Goal: Task Accomplishment & Management: Use online tool/utility

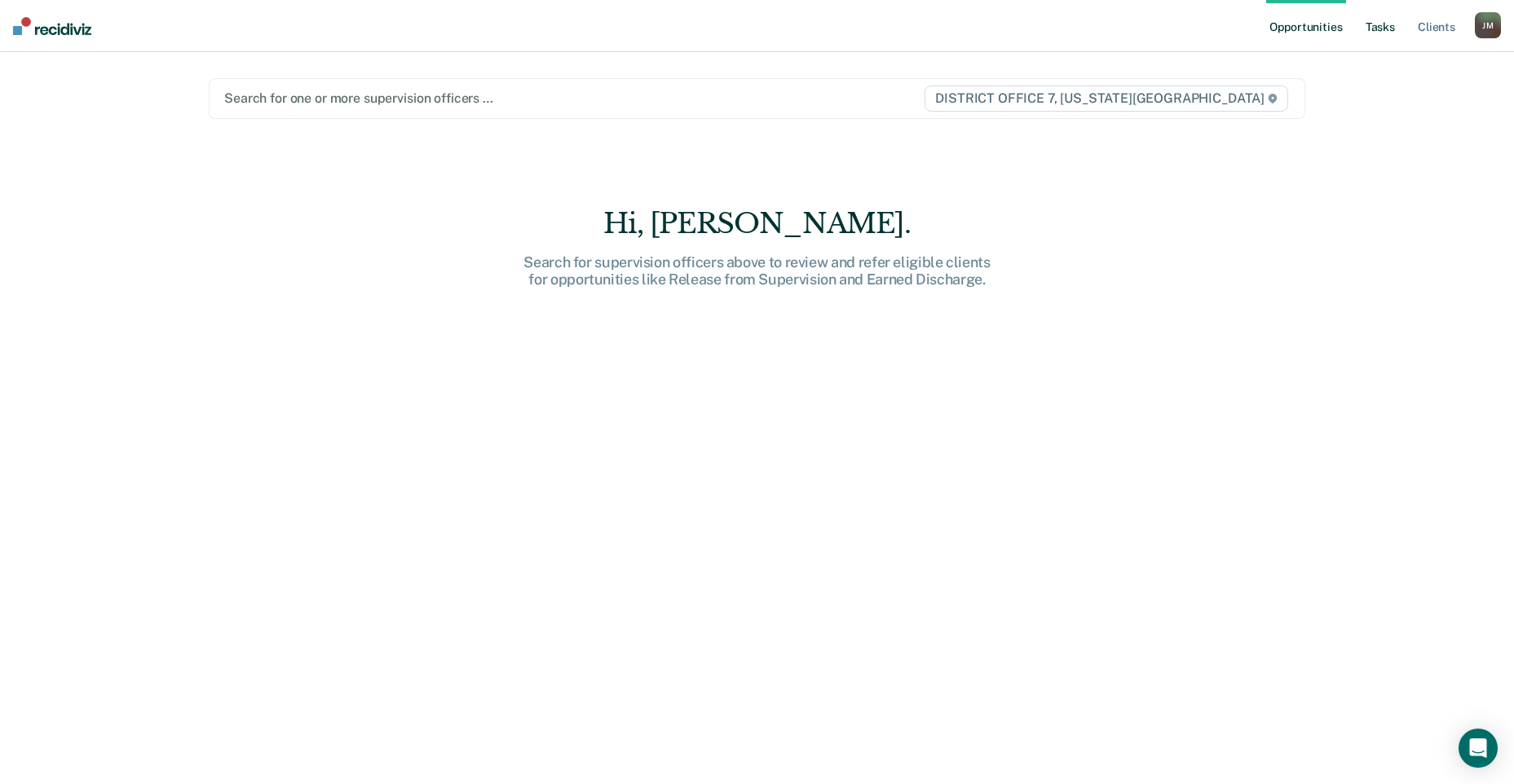
click at [1396, 14] on link "Tasks" at bounding box center [1380, 26] width 36 height 52
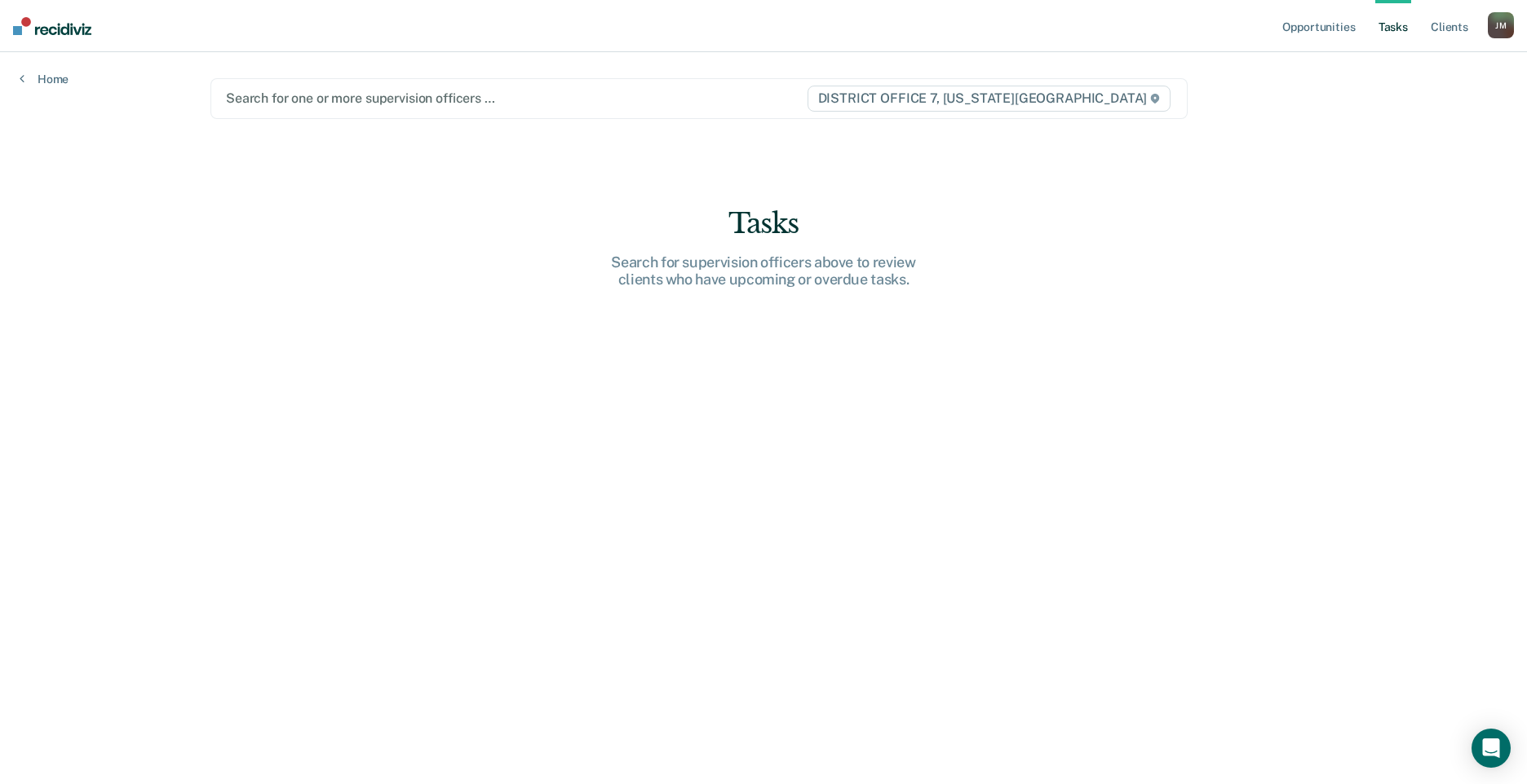
click at [1402, 31] on link "Tasks" at bounding box center [1393, 26] width 36 height 52
click at [510, 106] on div at bounding box center [515, 98] width 580 height 19
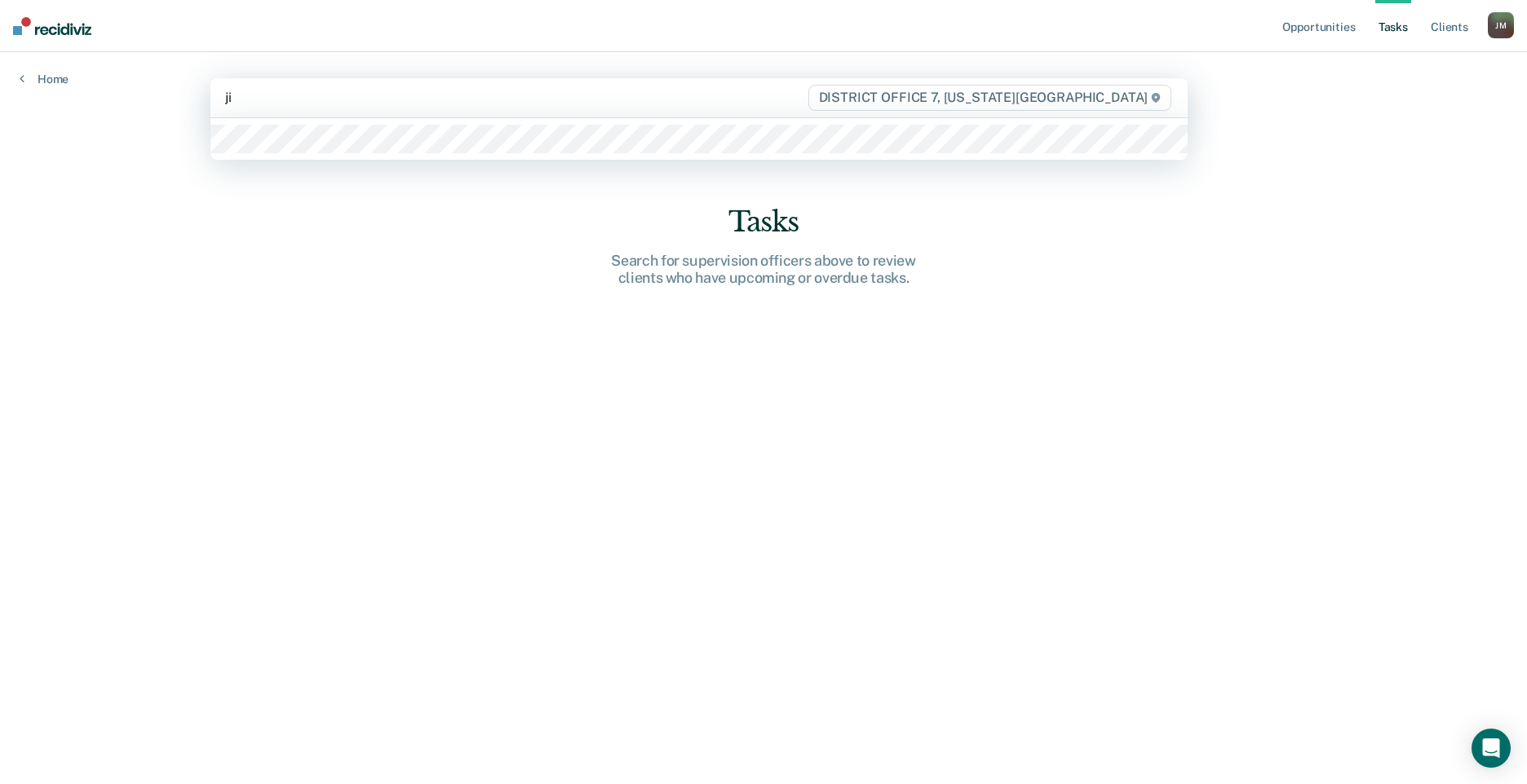
type input "[PERSON_NAME]"
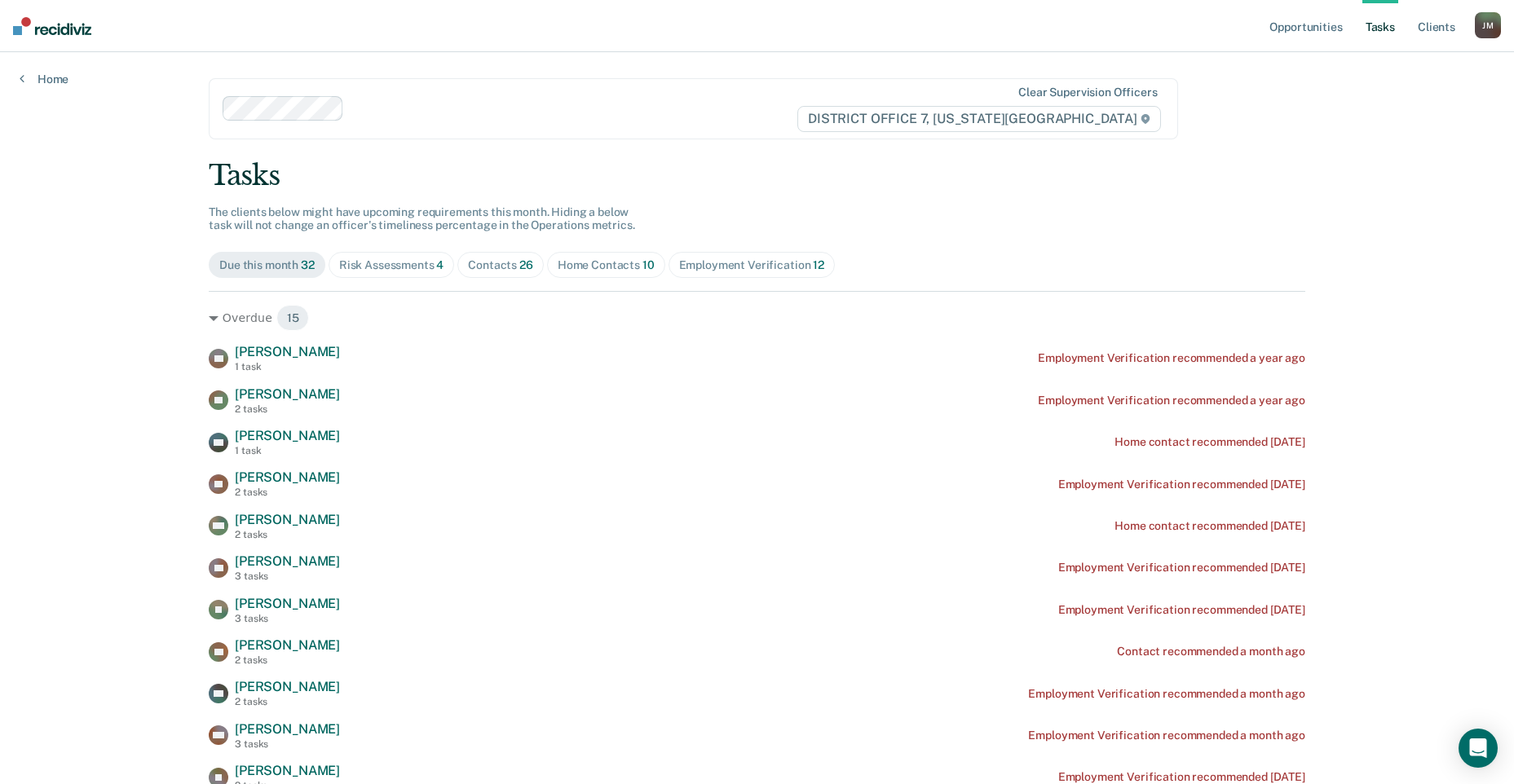
click at [1389, 32] on link "Tasks" at bounding box center [1380, 26] width 36 height 52
click at [508, 263] on div "Contacts 26" at bounding box center [501, 265] width 65 height 14
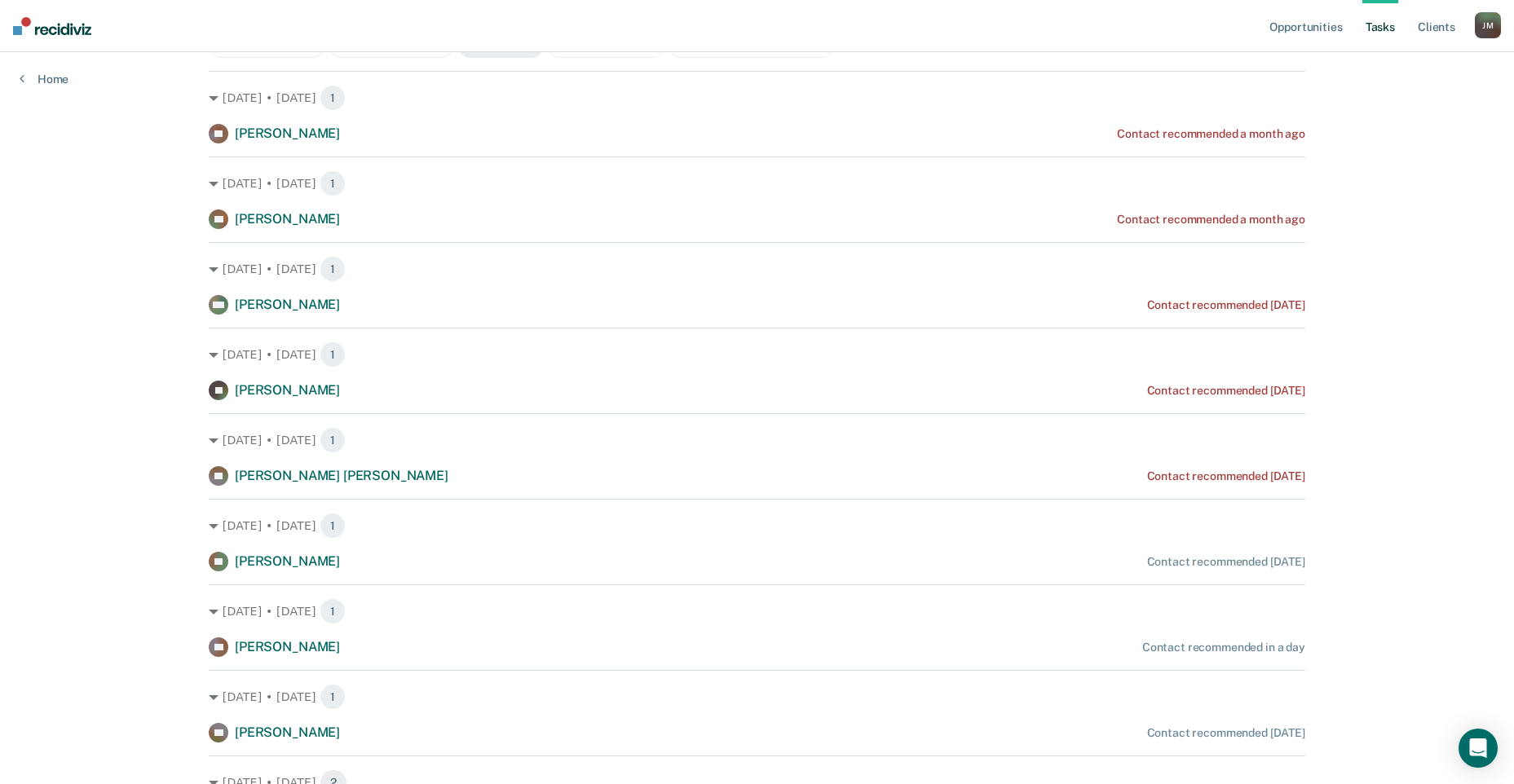
scroll to position [81, 0]
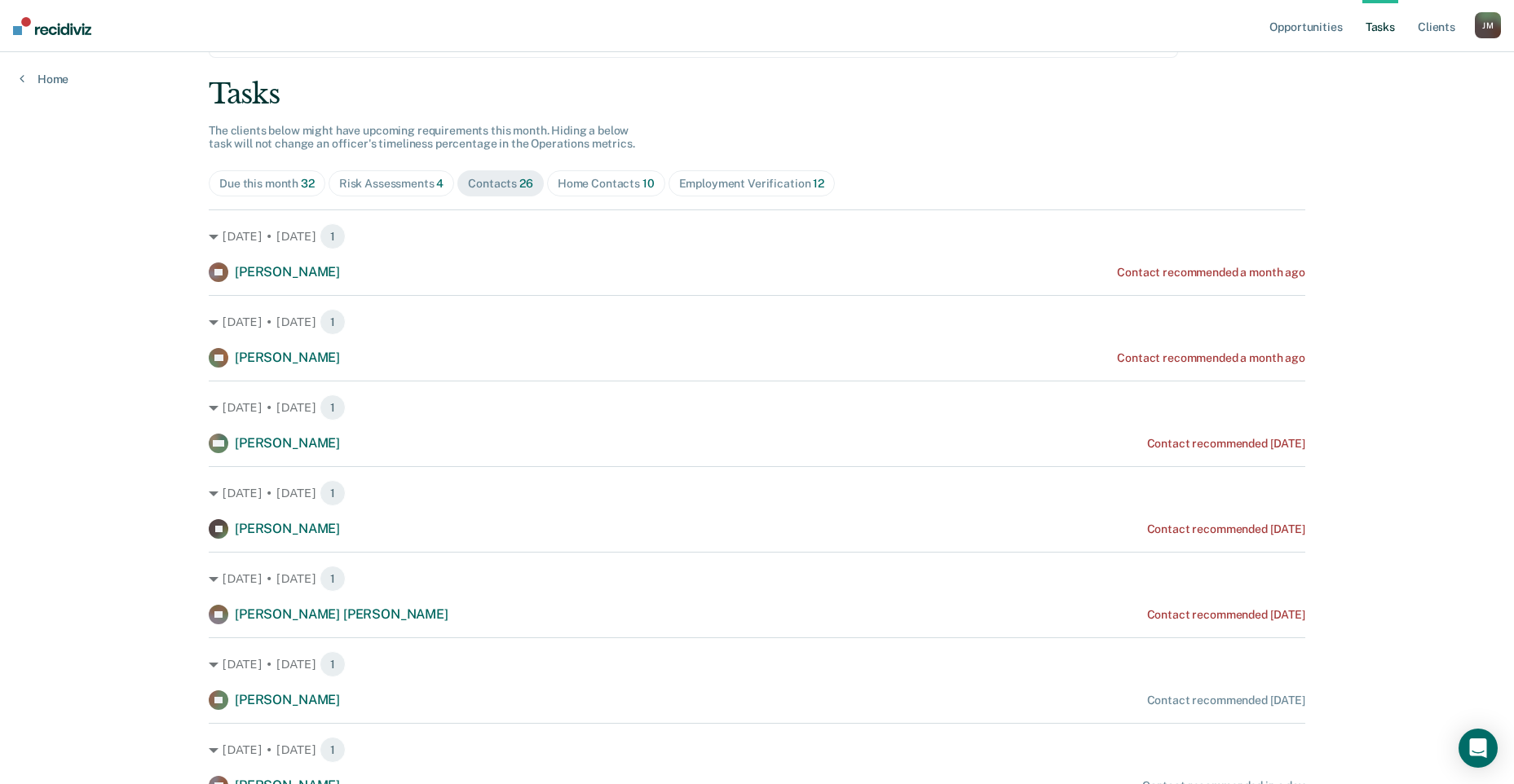
click at [428, 173] on span "Risk Assessments 4" at bounding box center [392, 183] width 126 height 26
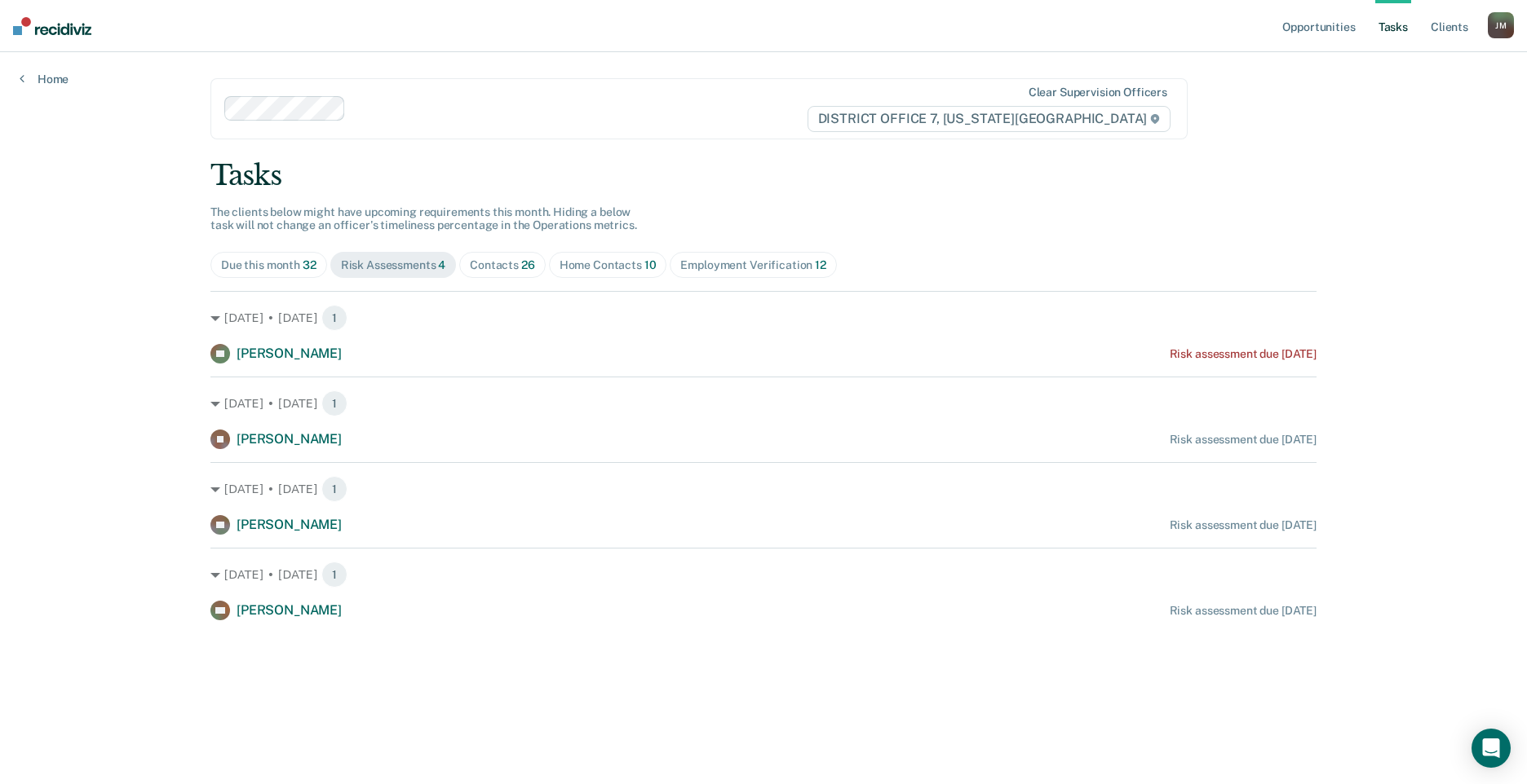
click at [605, 266] on div "Home Contacts 10" at bounding box center [608, 265] width 97 height 14
